Goal: Information Seeking & Learning: Learn about a topic

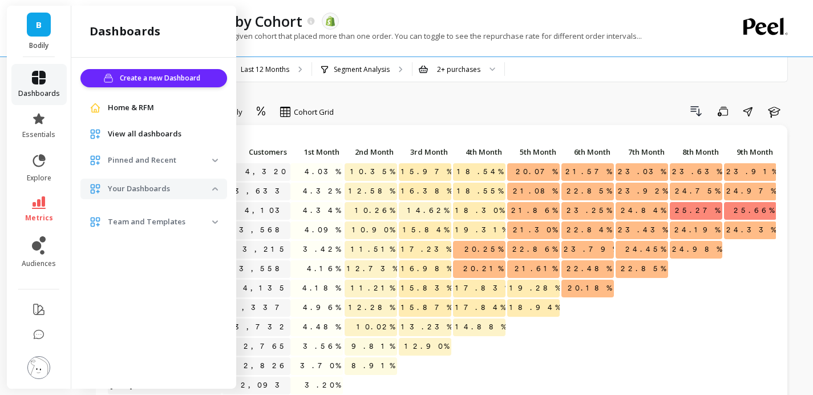
click at [37, 75] on icon at bounding box center [39, 78] width 14 height 14
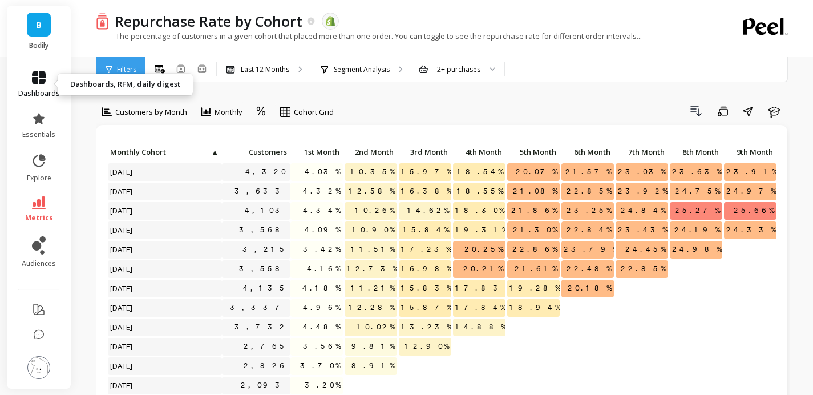
click at [39, 79] on icon at bounding box center [39, 78] width 14 height 14
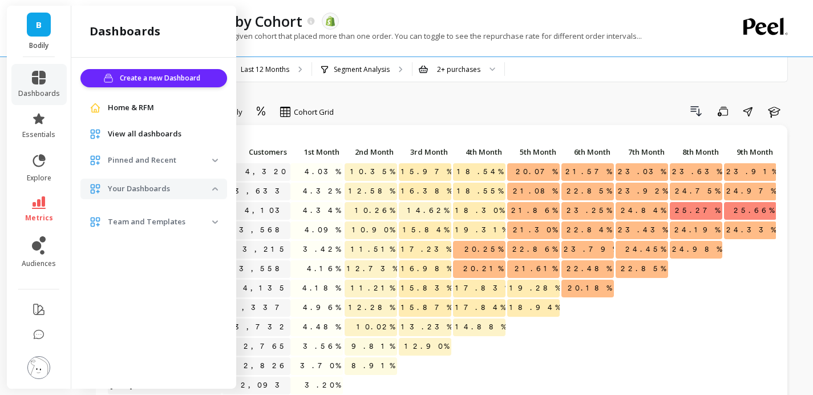
click at [128, 133] on span "View all dashboards" at bounding box center [145, 133] width 74 height 11
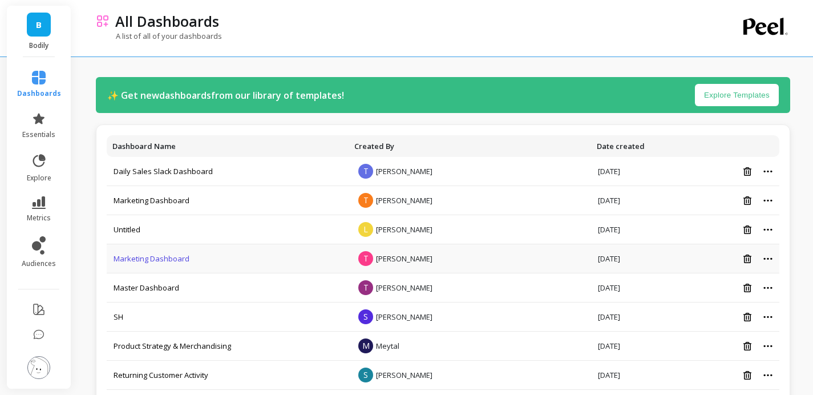
click at [164, 257] on link "Marketing Dashboard" at bounding box center [152, 258] width 76 height 10
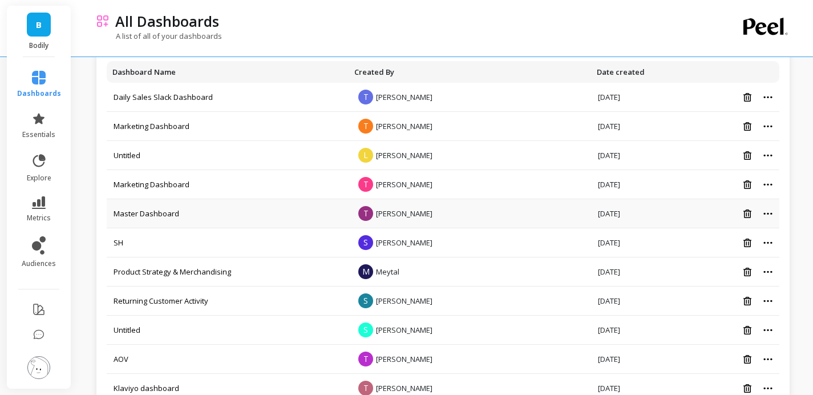
scroll to position [76, 0]
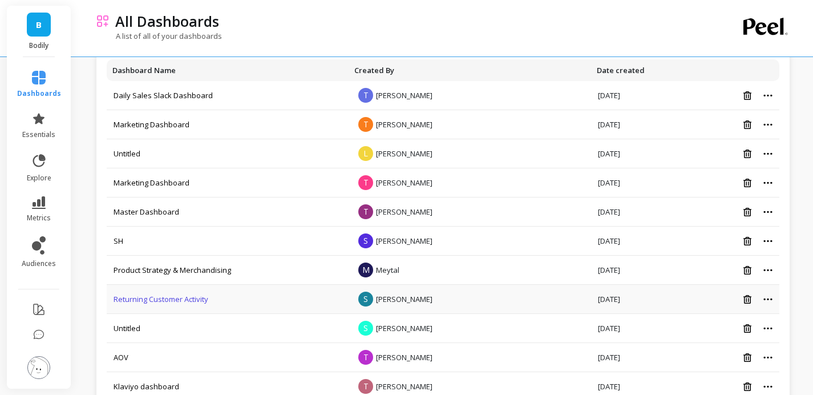
click at [174, 297] on link "Returning Customer Activity" at bounding box center [161, 299] width 95 height 10
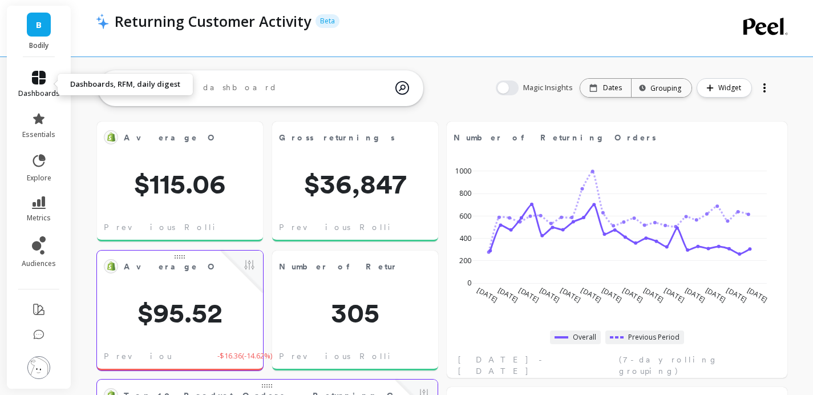
click at [45, 75] on icon at bounding box center [39, 78] width 14 height 14
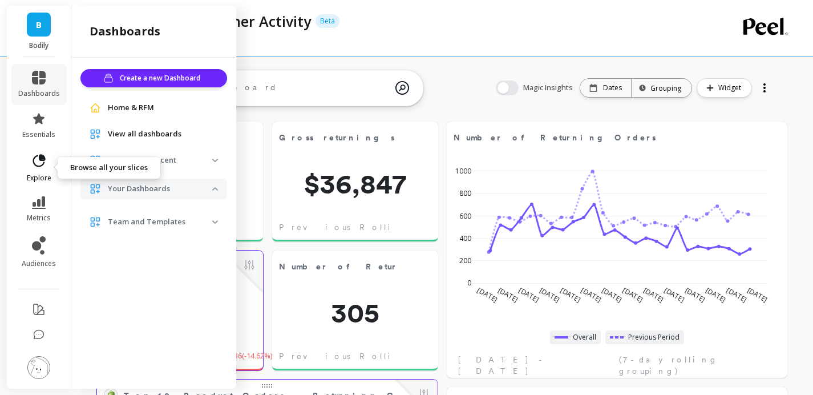
click at [38, 157] on icon at bounding box center [39, 161] width 16 height 16
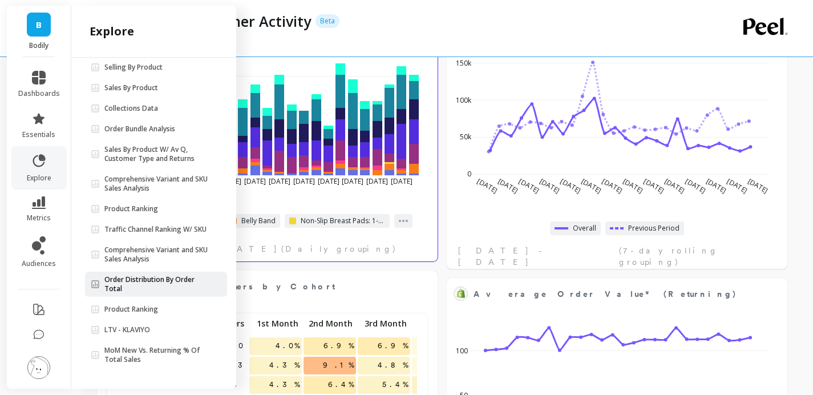
scroll to position [382, 0]
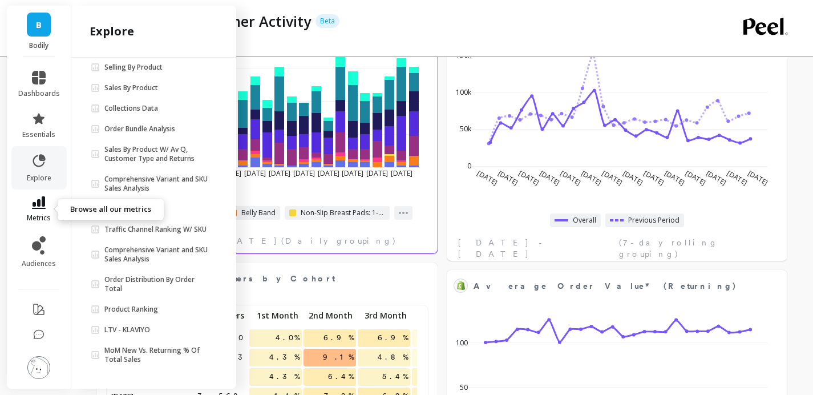
click at [41, 212] on link "metrics" at bounding box center [39, 209] width 42 height 26
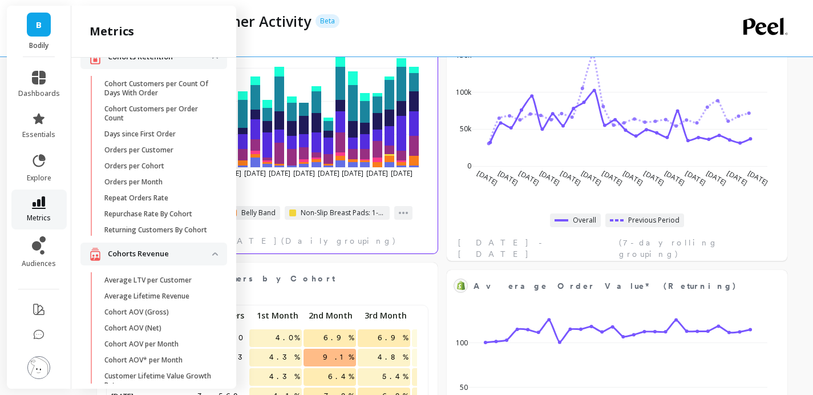
scroll to position [0, 0]
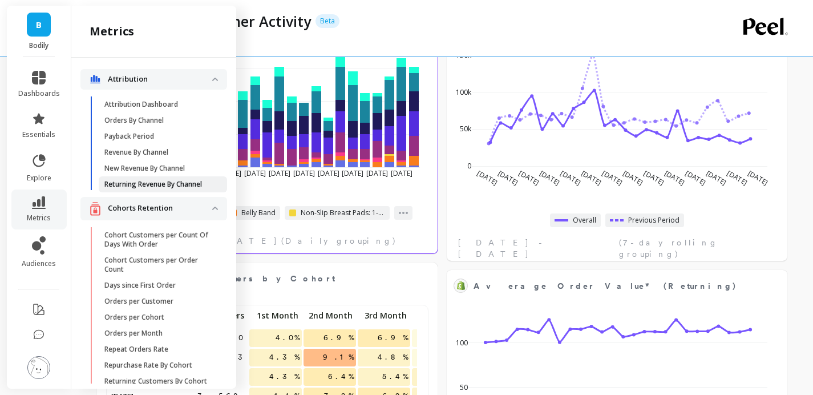
click at [119, 185] on p "Returning Revenue By Channel" at bounding box center [153, 184] width 98 height 9
